Goal: Task Accomplishment & Management: Manage account settings

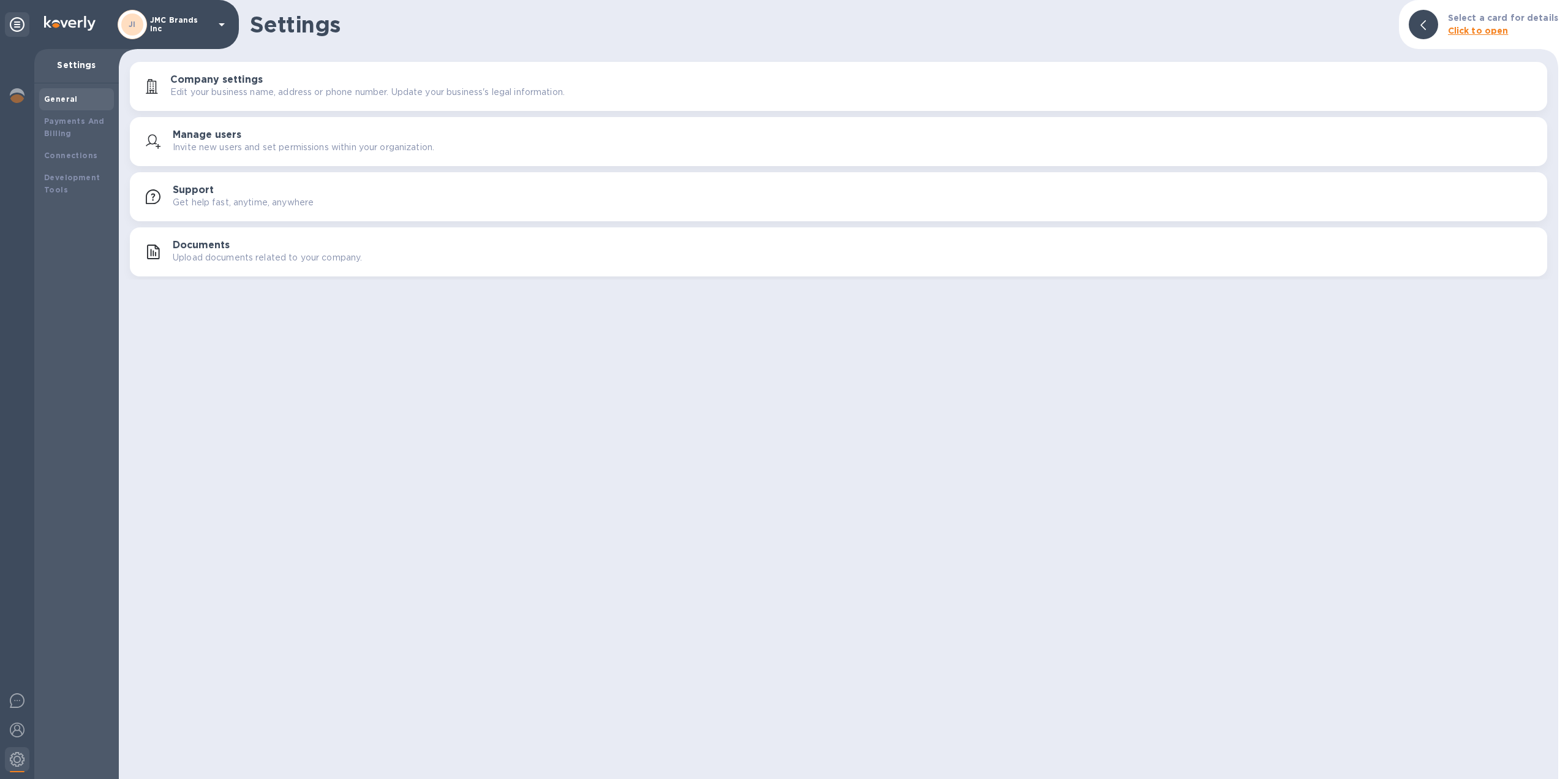
click at [287, 252] on p "Upload documents related to your company." at bounding box center [267, 257] width 190 height 13
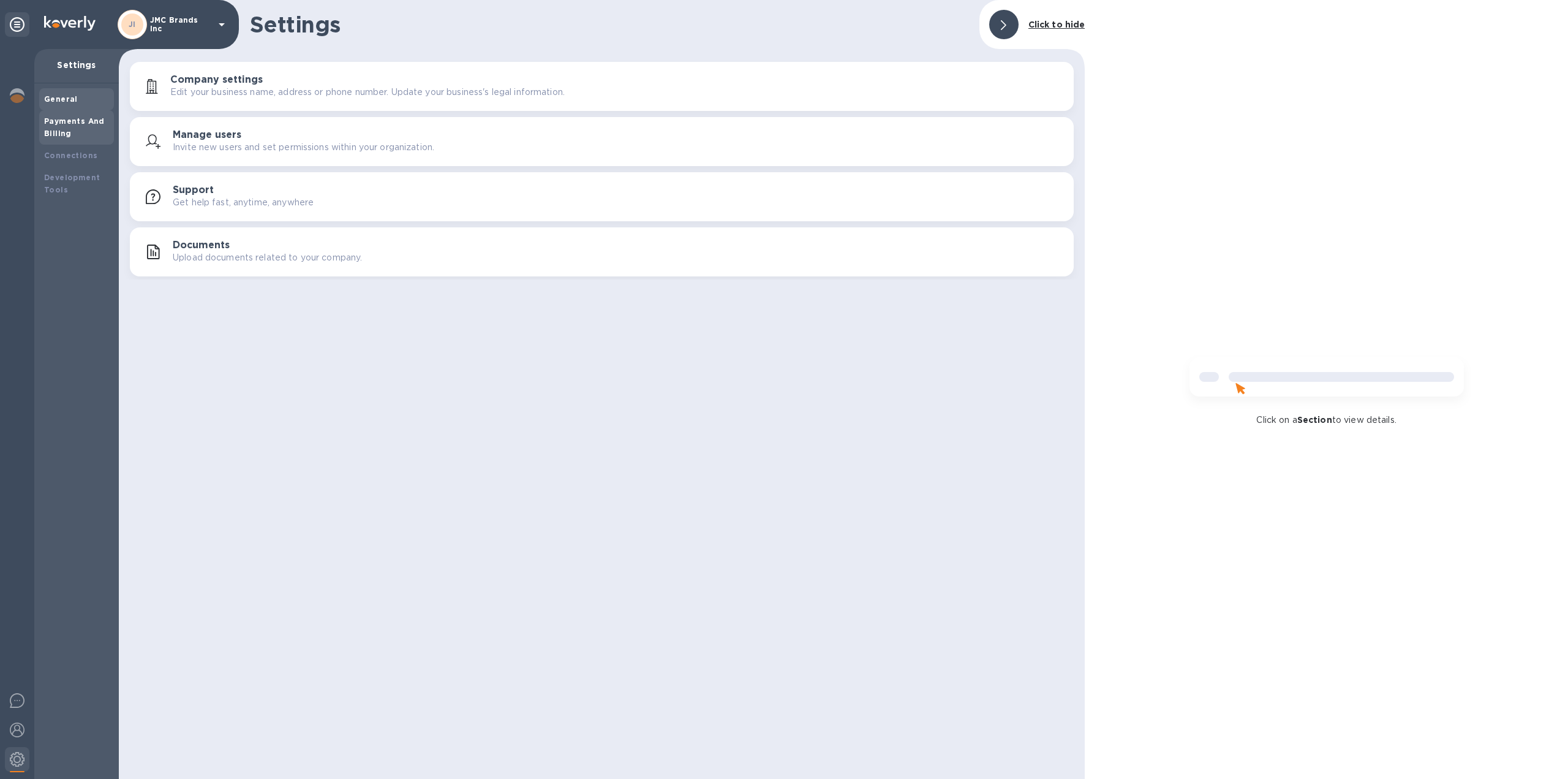
click at [83, 129] on div "Payments And Billing" at bounding box center [76, 128] width 65 height 24
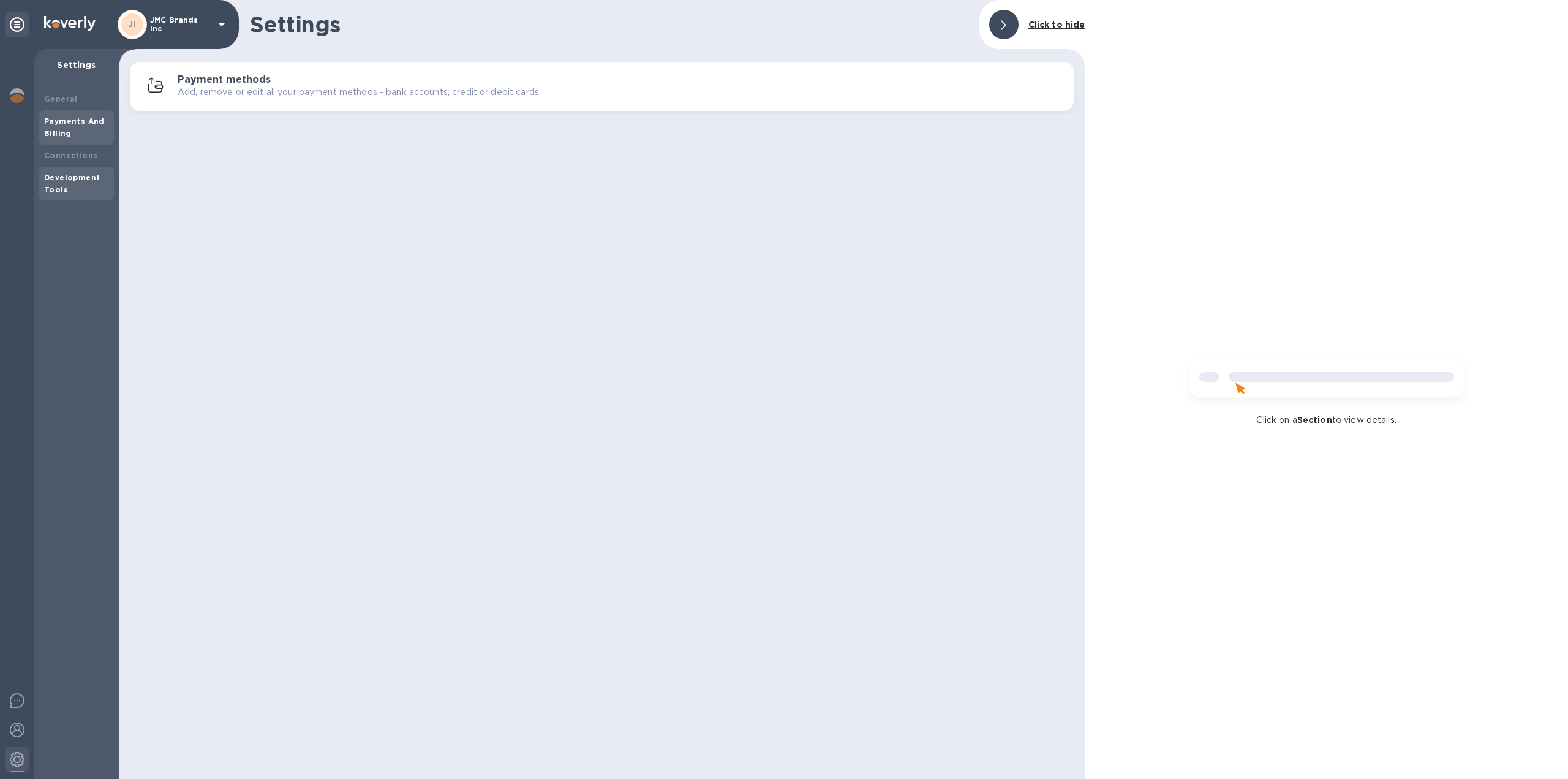
click at [80, 183] on div "Development Tools" at bounding box center [76, 184] width 65 height 24
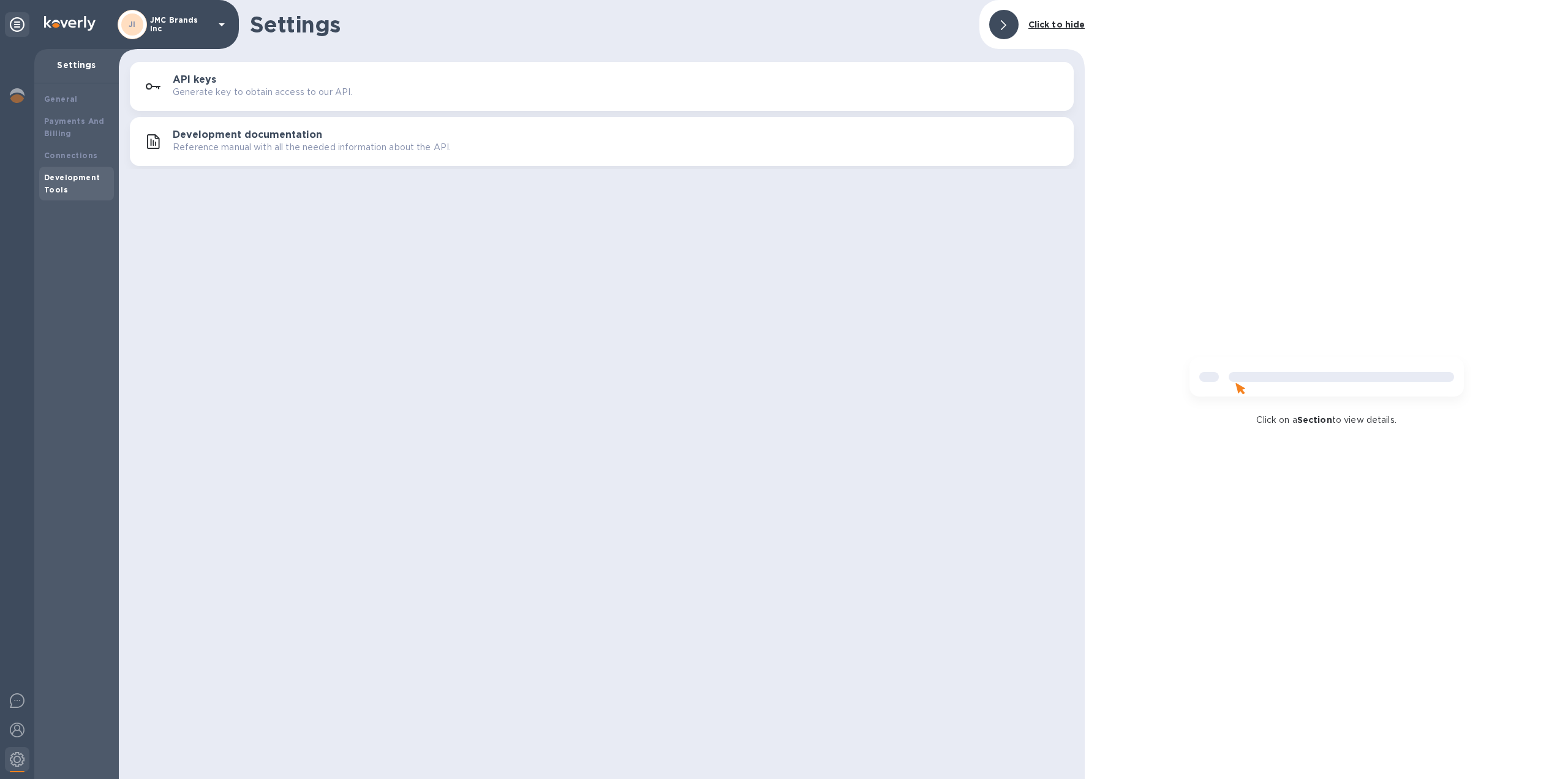
click at [158, 18] on div "JI JMC Brands Inc" at bounding box center [173, 25] width 111 height 30
